Goal: Transaction & Acquisition: Purchase product/service

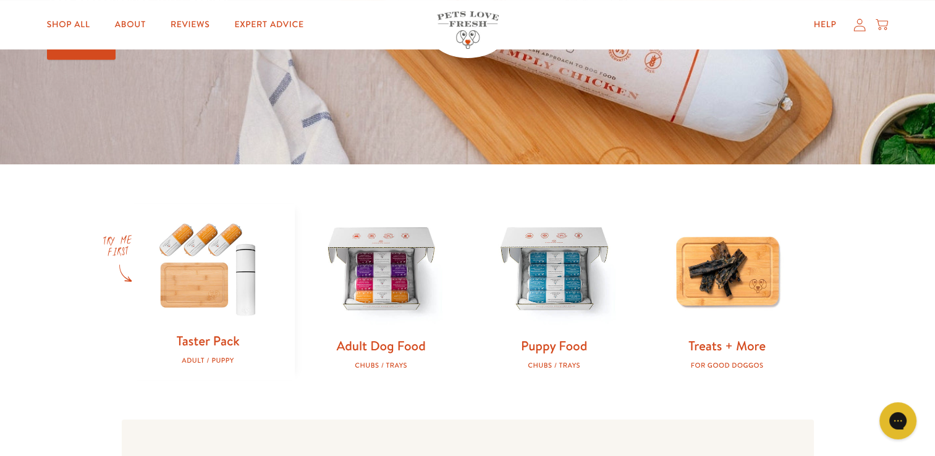
scroll to position [247, 0]
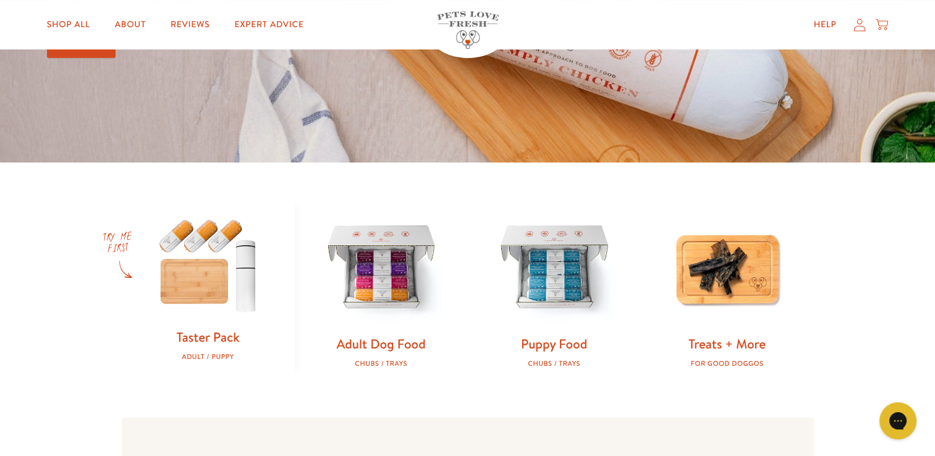
click at [222, 274] on img at bounding box center [207, 264] width 133 height 128
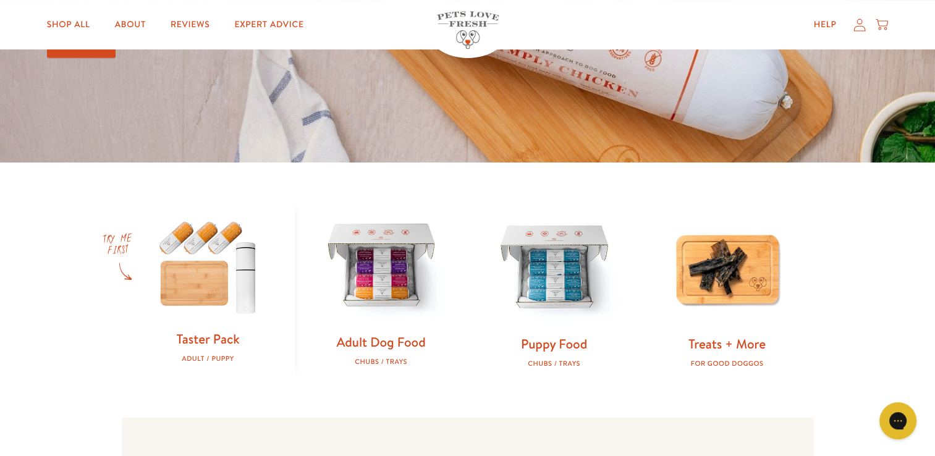
click at [404, 303] on img at bounding box center [380, 266] width 133 height 133
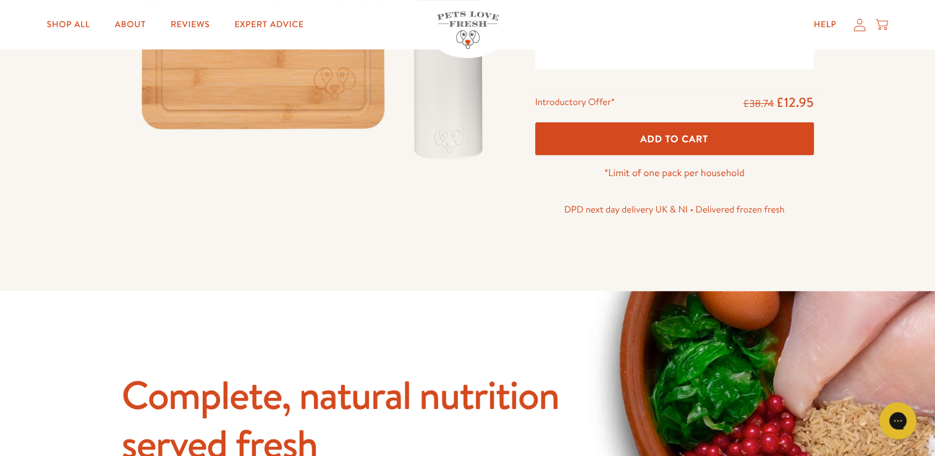
scroll to position [185, 0]
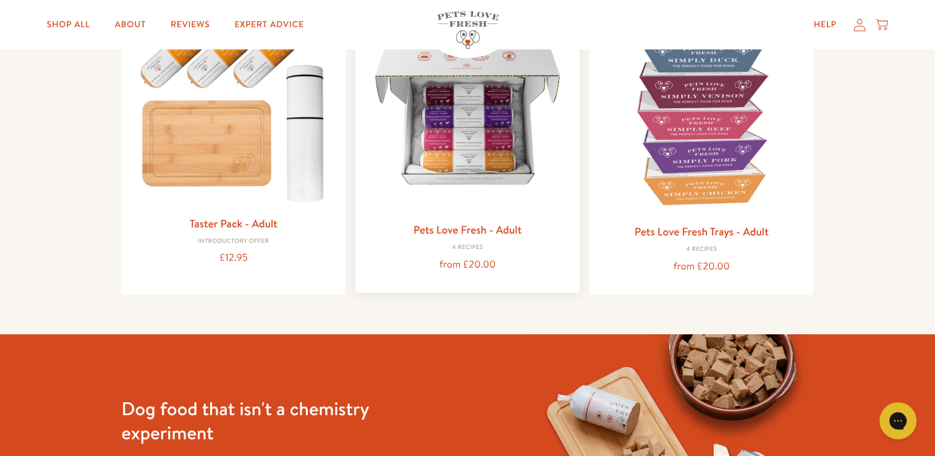
scroll to position [124, 0]
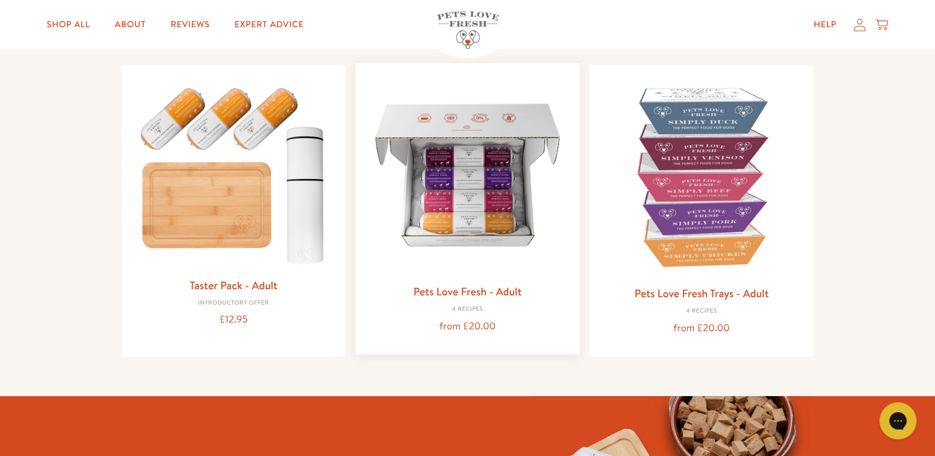
click at [437, 204] on img at bounding box center [467, 175] width 205 height 205
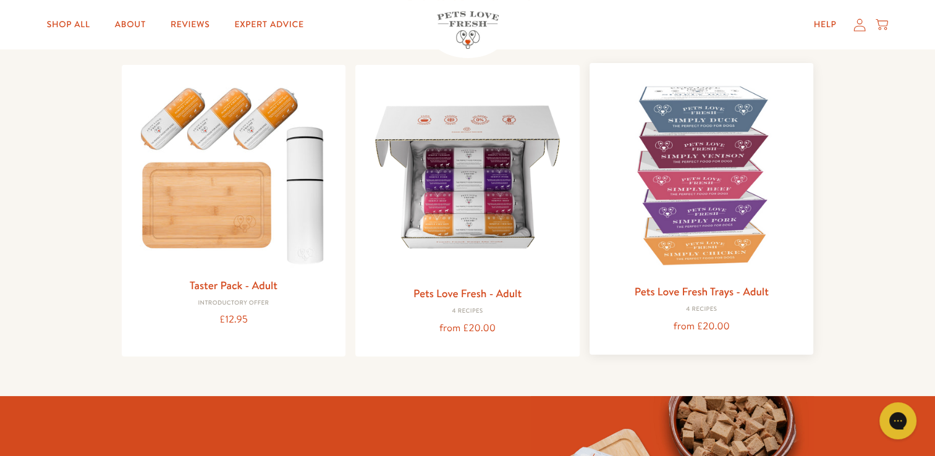
click at [675, 248] on img at bounding box center [701, 175] width 205 height 205
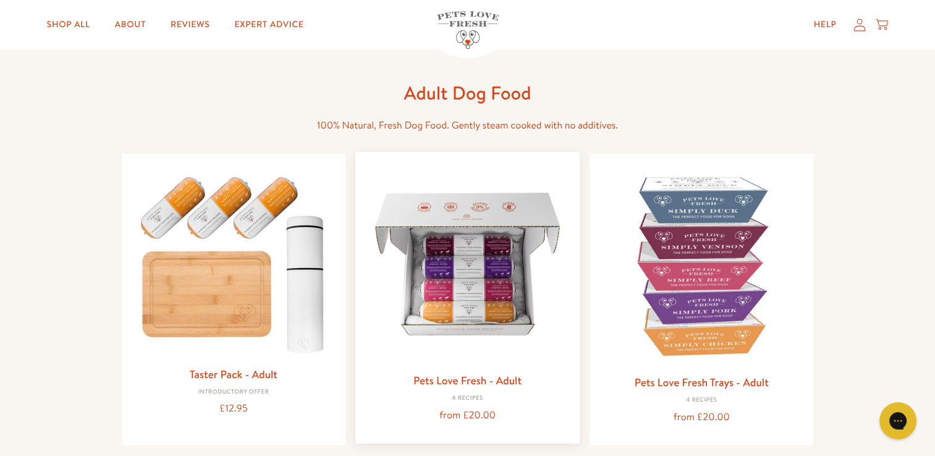
scroll to position [0, 0]
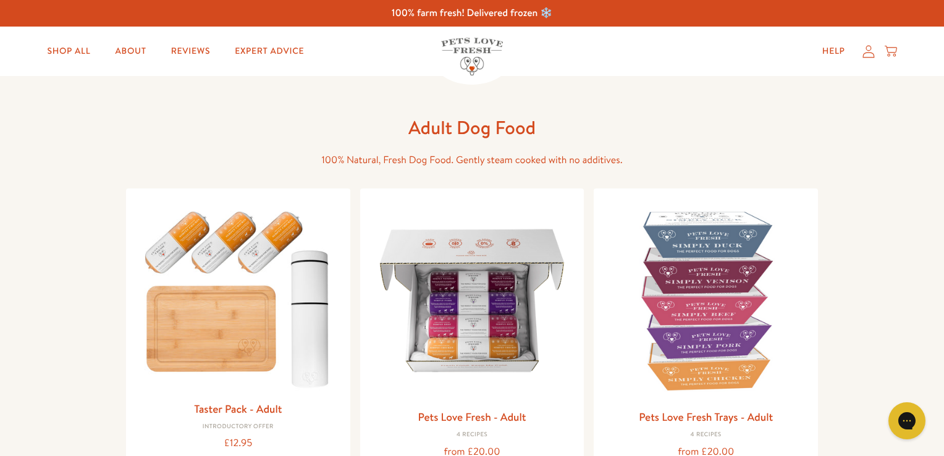
click at [90, 77] on div "Close dialog Want 10% off the Taster Pack? YES NO Submit" at bounding box center [472, 228] width 944 height 456
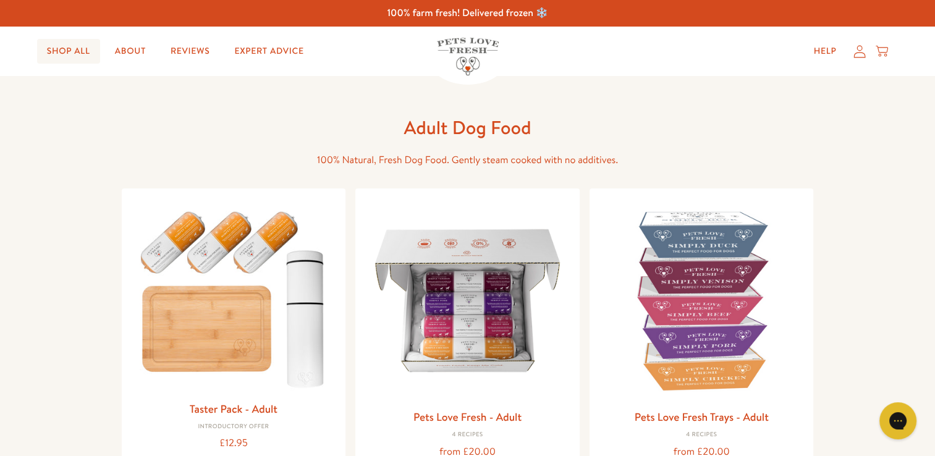
click at [80, 50] on link "Shop All" at bounding box center [68, 51] width 63 height 25
click at [79, 44] on link "Shop All" at bounding box center [68, 51] width 63 height 25
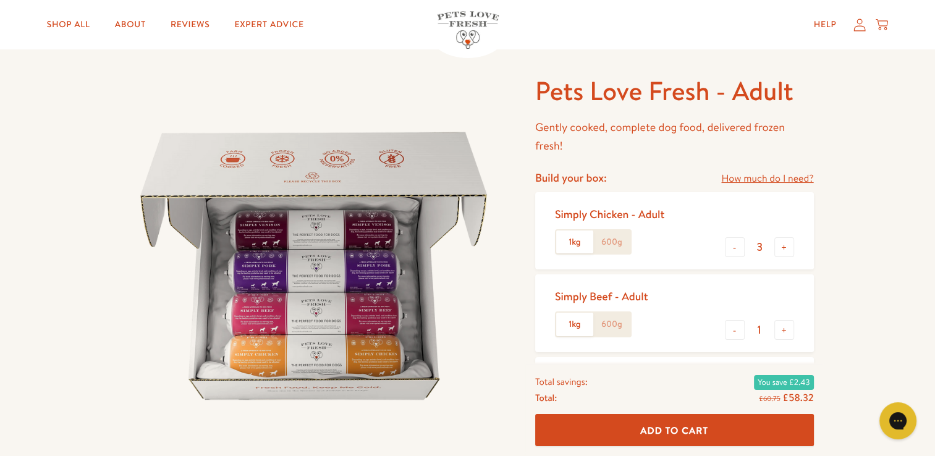
scroll to position [124, 0]
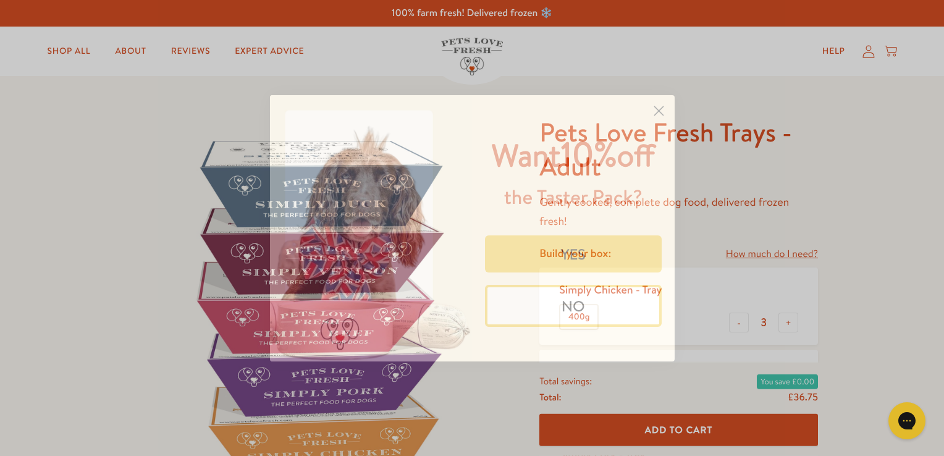
click at [656, 111] on circle "Close dialog" at bounding box center [658, 110] width 20 height 20
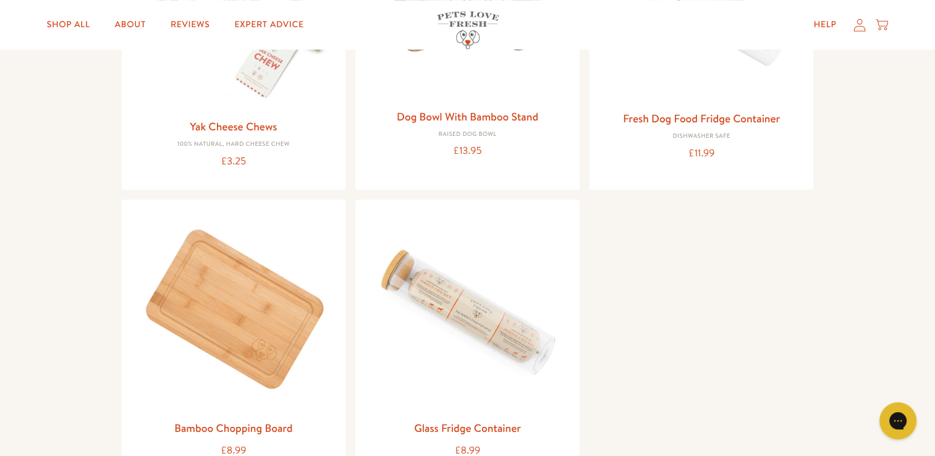
scroll to position [1483, 0]
